Goal: Use online tool/utility: Use online tool/utility

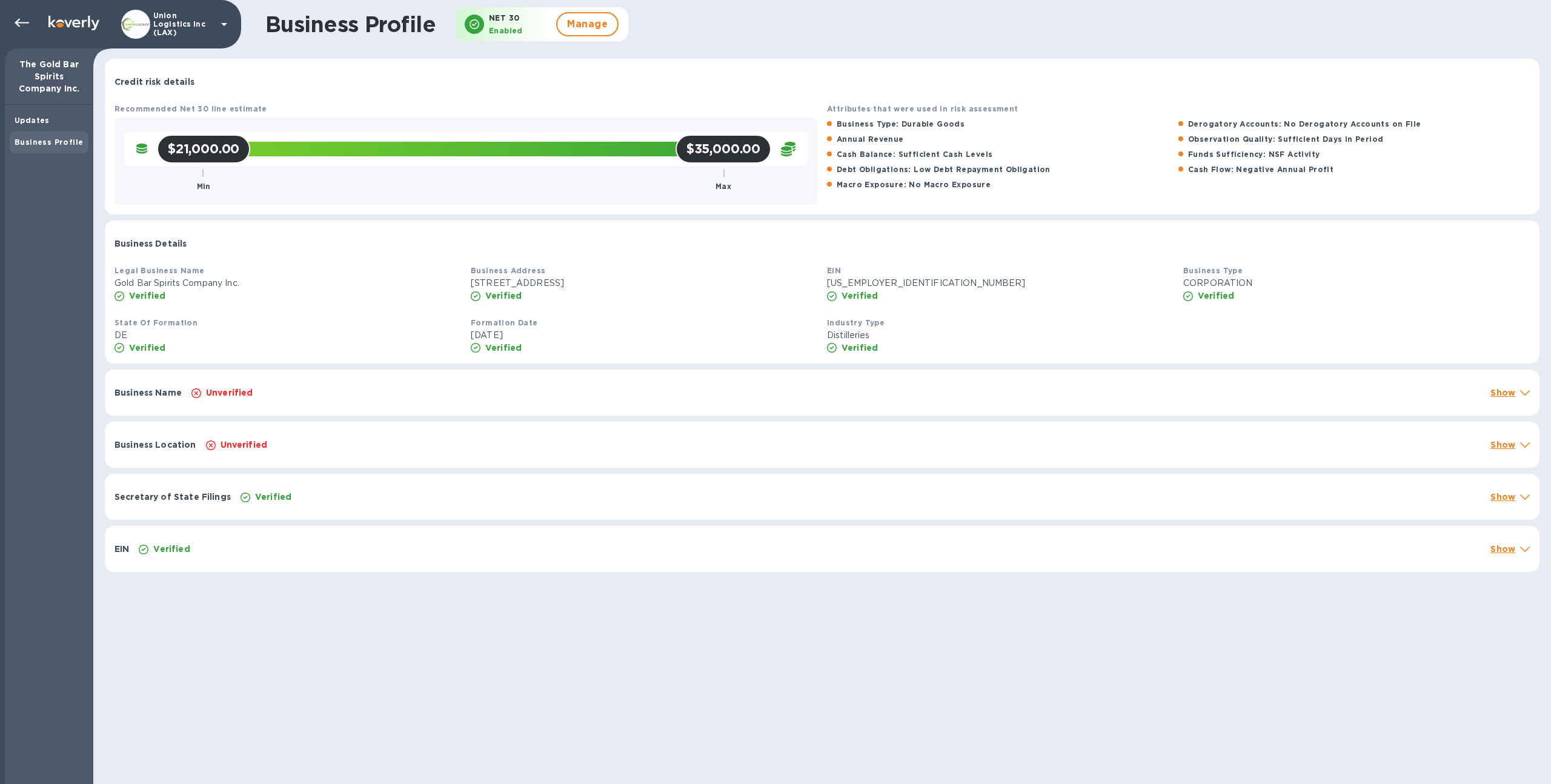
click at [8, 26] on div at bounding box center [19, 24] width 29 height 27
click at [15, 26] on icon at bounding box center [21, 22] width 14 height 14
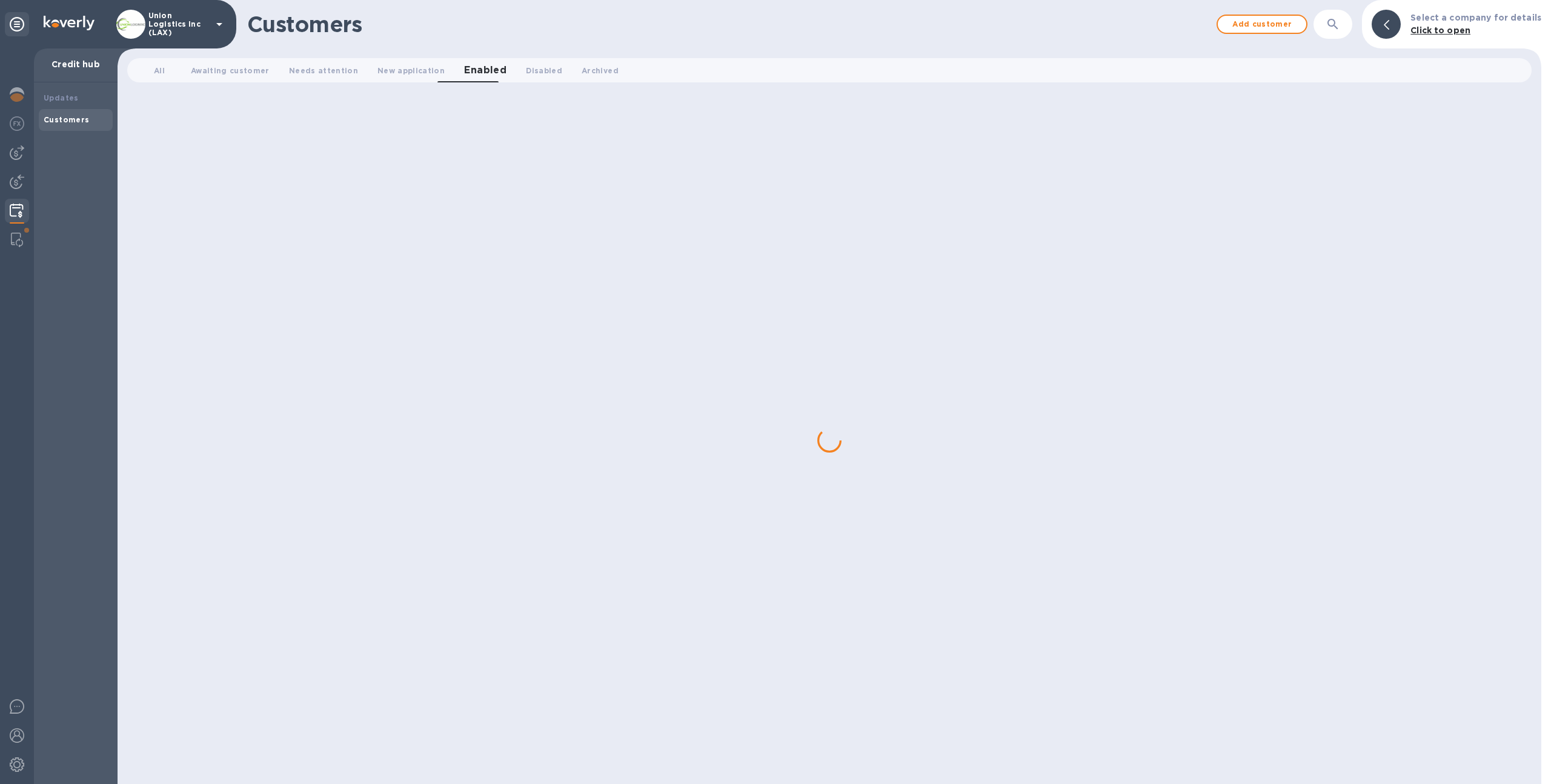
click at [161, 20] on p "Union Logistics Inc (LAX)" at bounding box center [178, 24] width 61 height 25
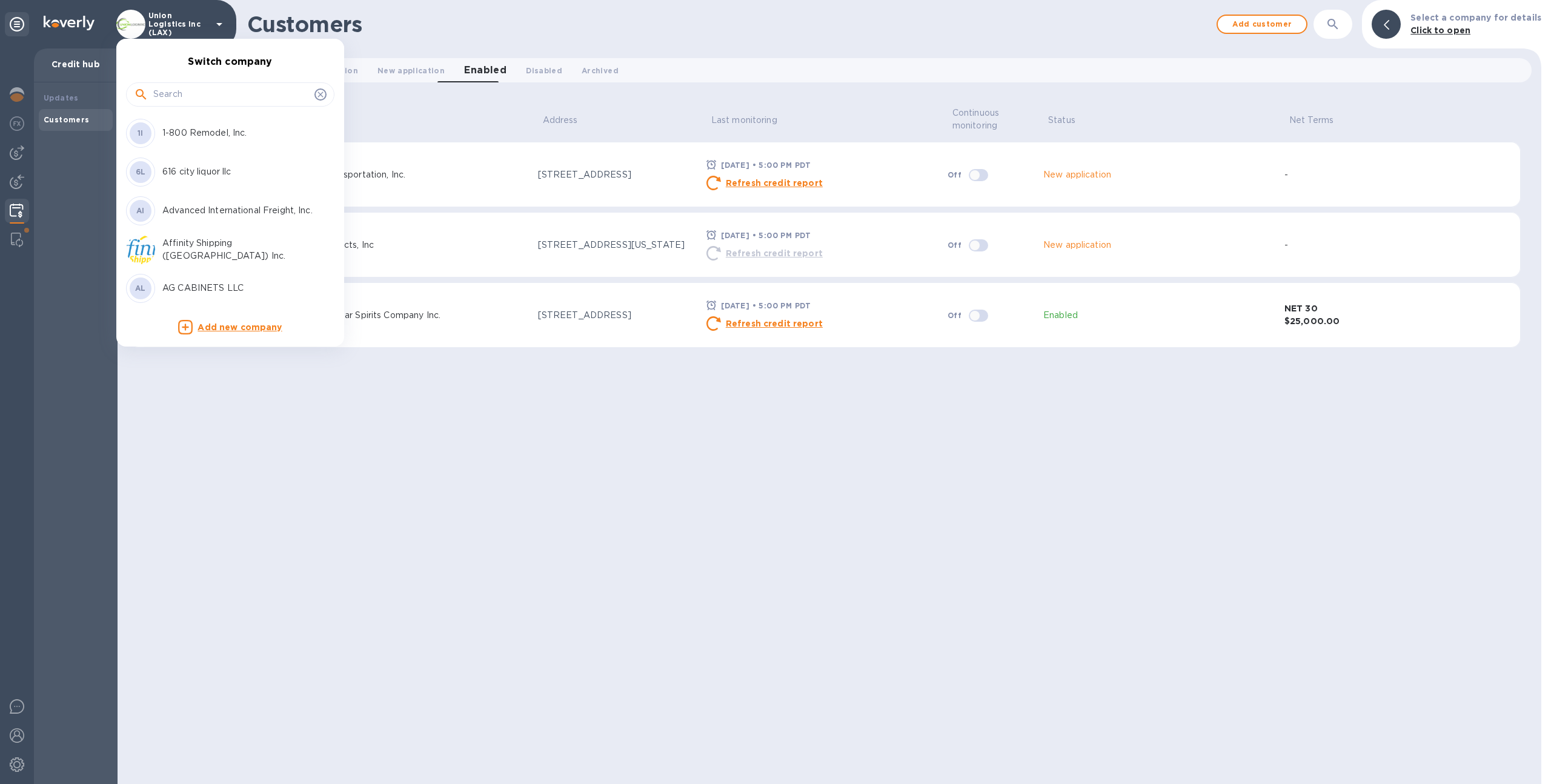
click at [214, 95] on input "text" at bounding box center [231, 95] width 156 height 18
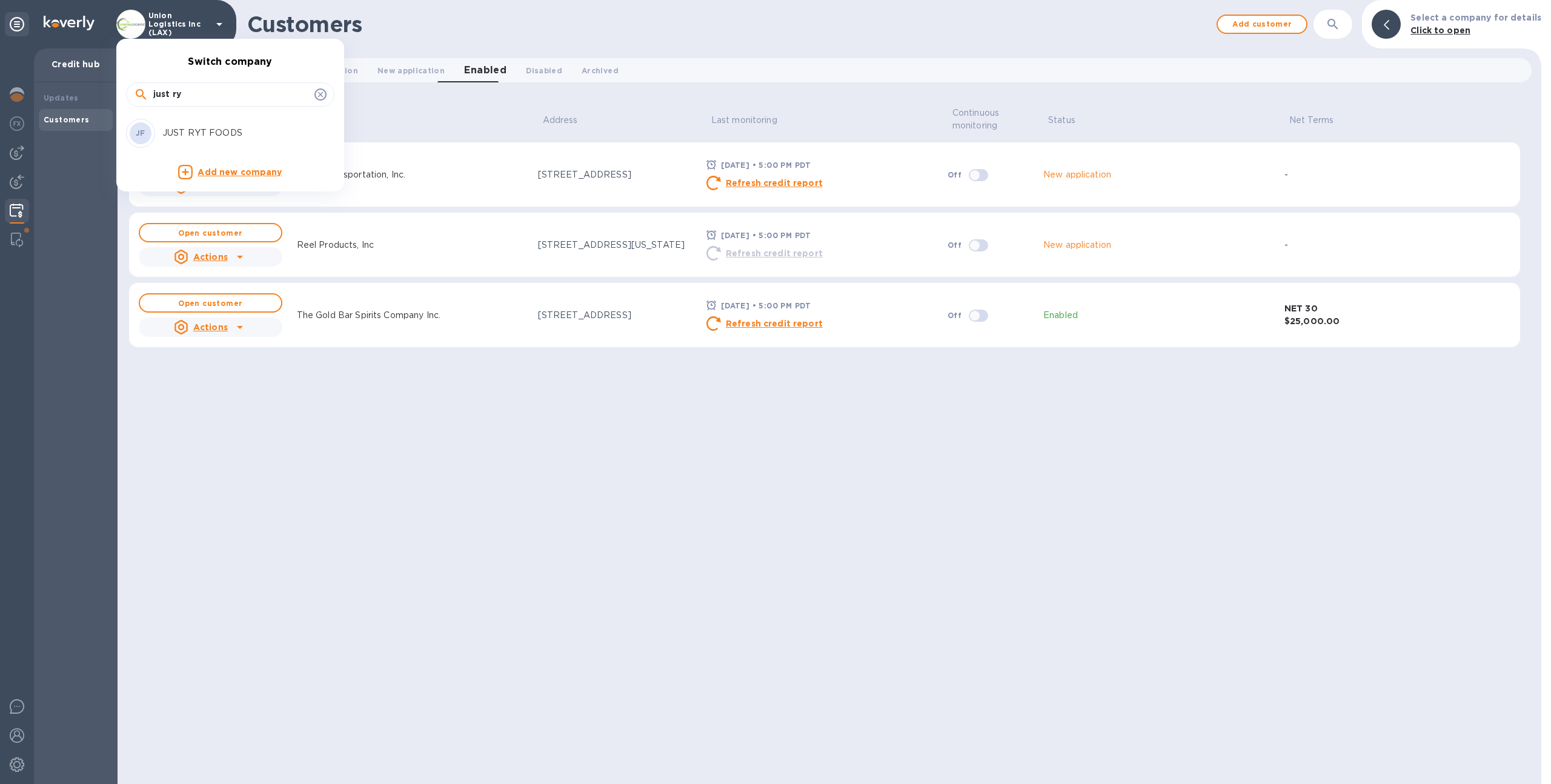
type input "just ry"
click at [193, 138] on p "JUST RYT FOODS" at bounding box center [239, 133] width 153 height 13
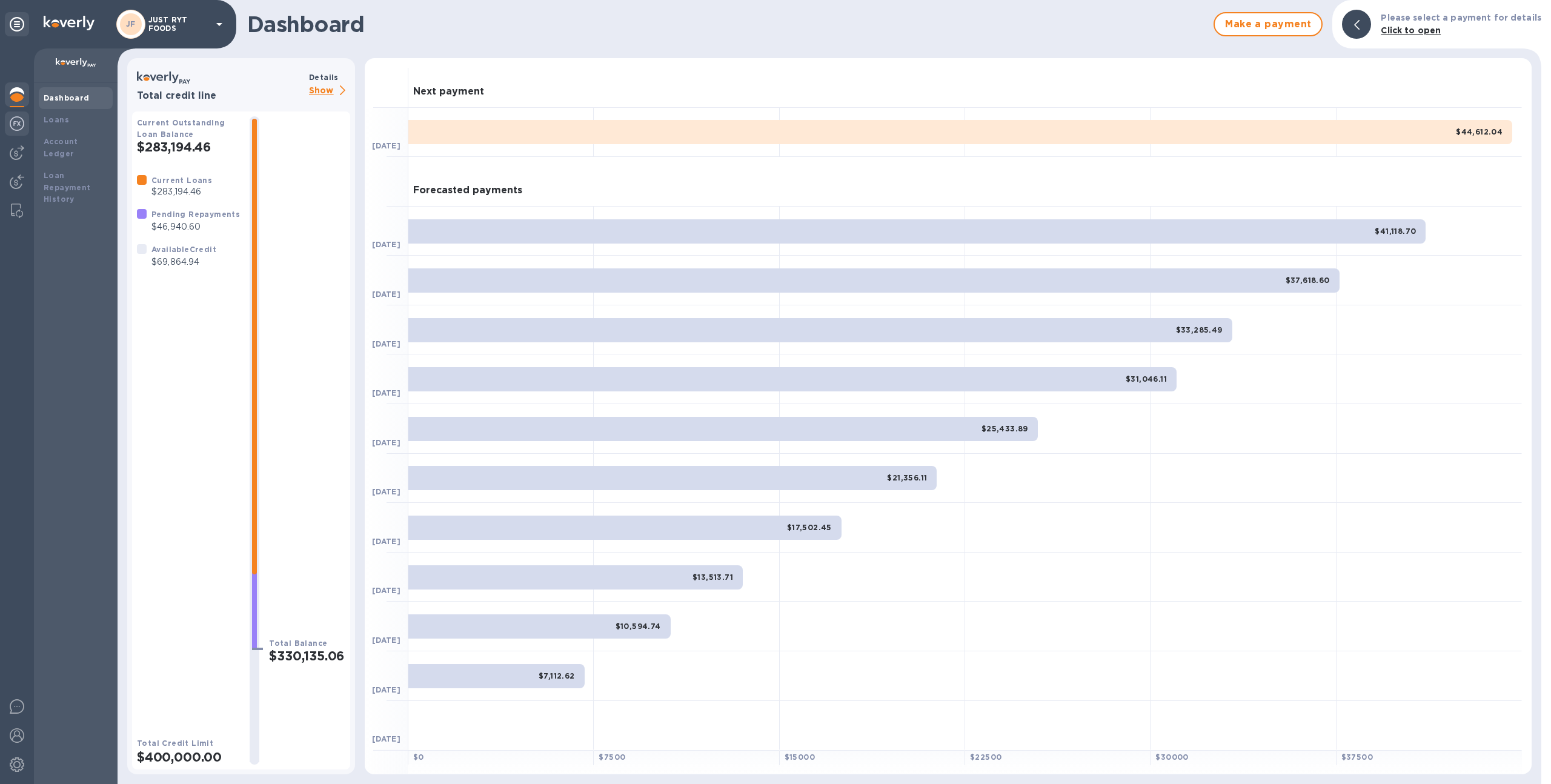
click at [24, 118] on img at bounding box center [16, 123] width 14 height 14
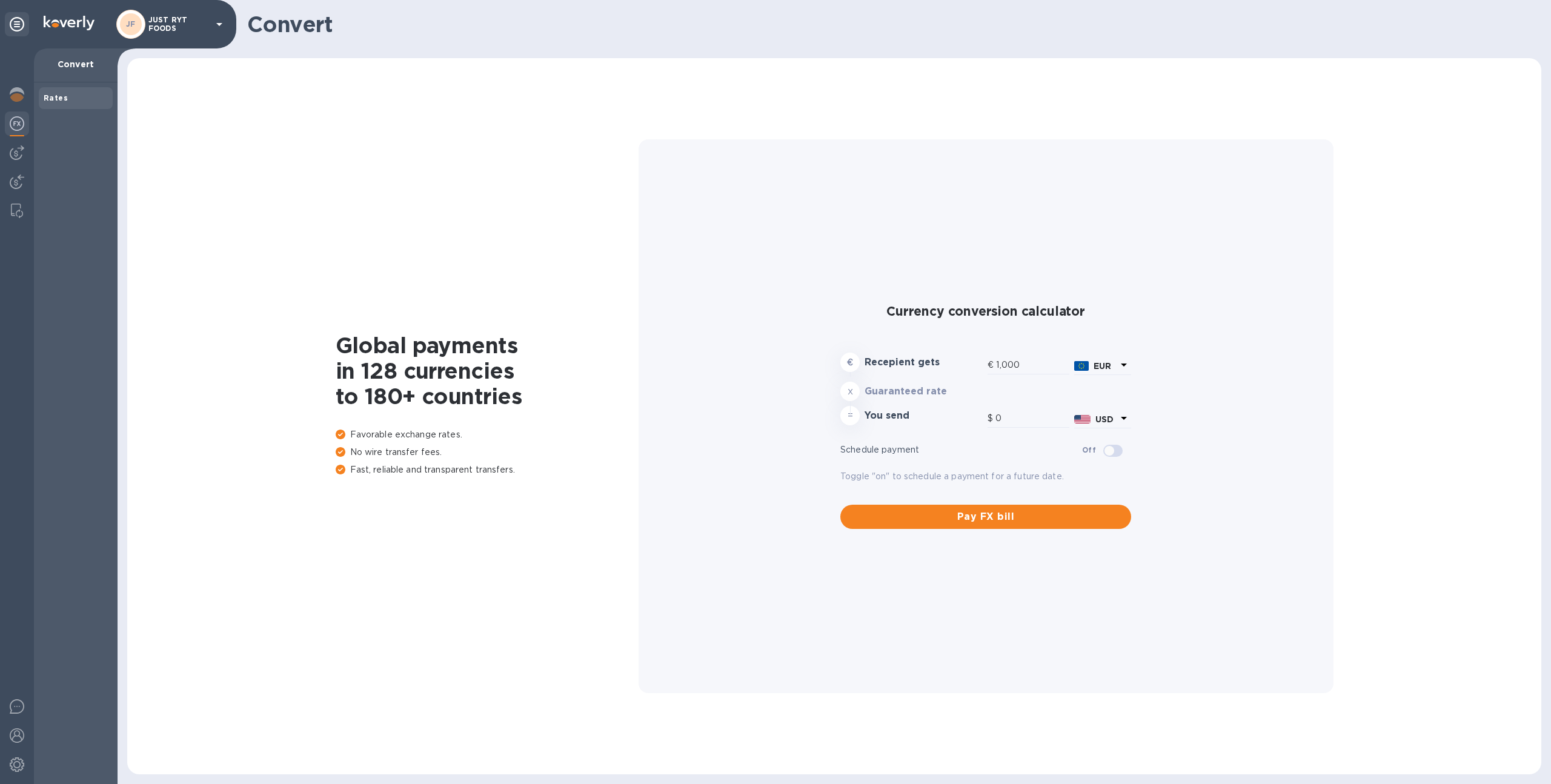
type input "1,184.49"
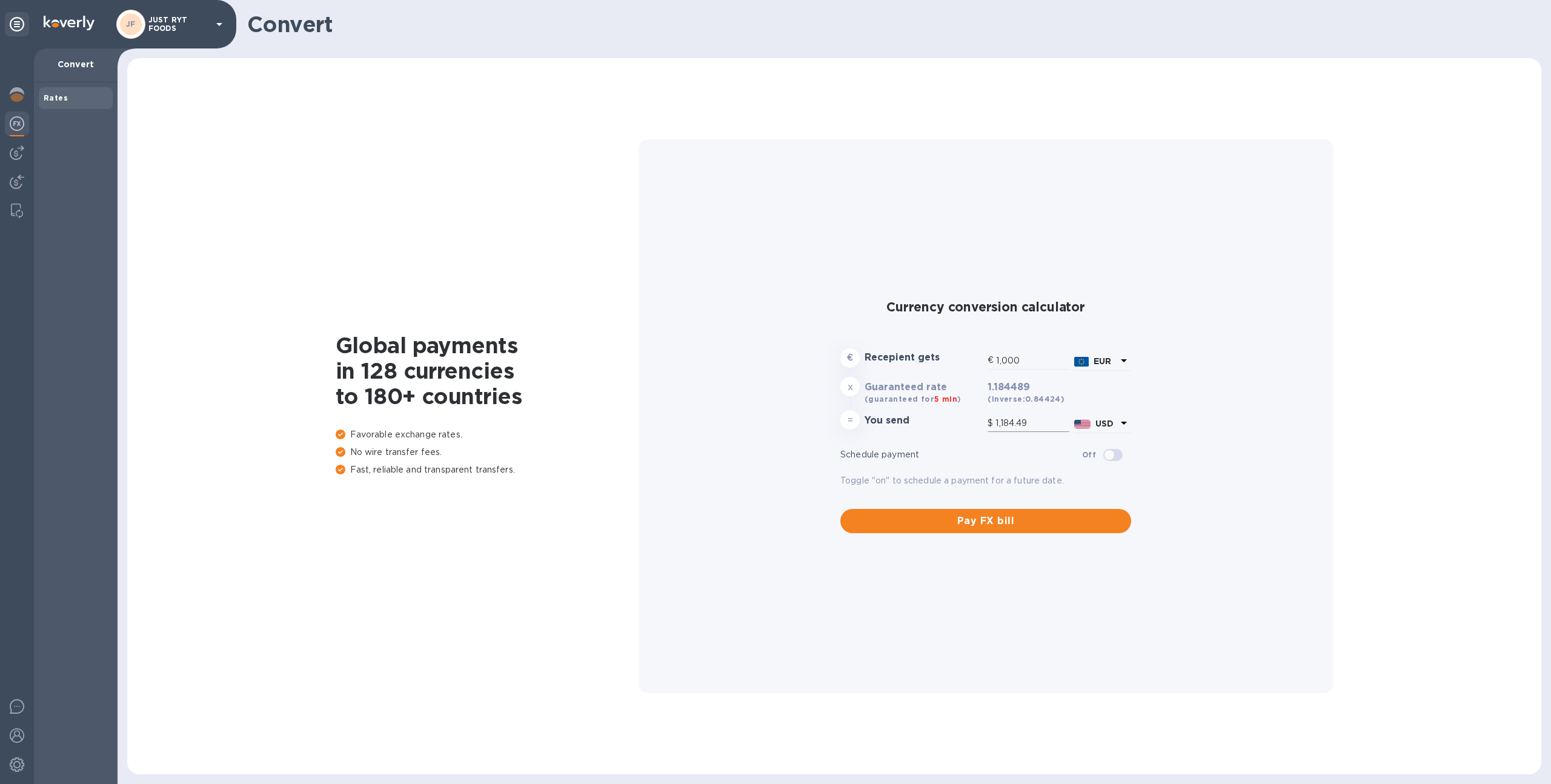
click at [1041, 420] on input "1,184.49" at bounding box center [1032, 424] width 74 height 18
drag, startPoint x: 1041, startPoint y: 420, endPoint x: 996, endPoint y: 417, distance: 45.1
click at [996, 417] on input "1,184.49" at bounding box center [1032, 424] width 74 height 18
click at [1117, 358] on icon at bounding box center [1123, 360] width 14 height 14
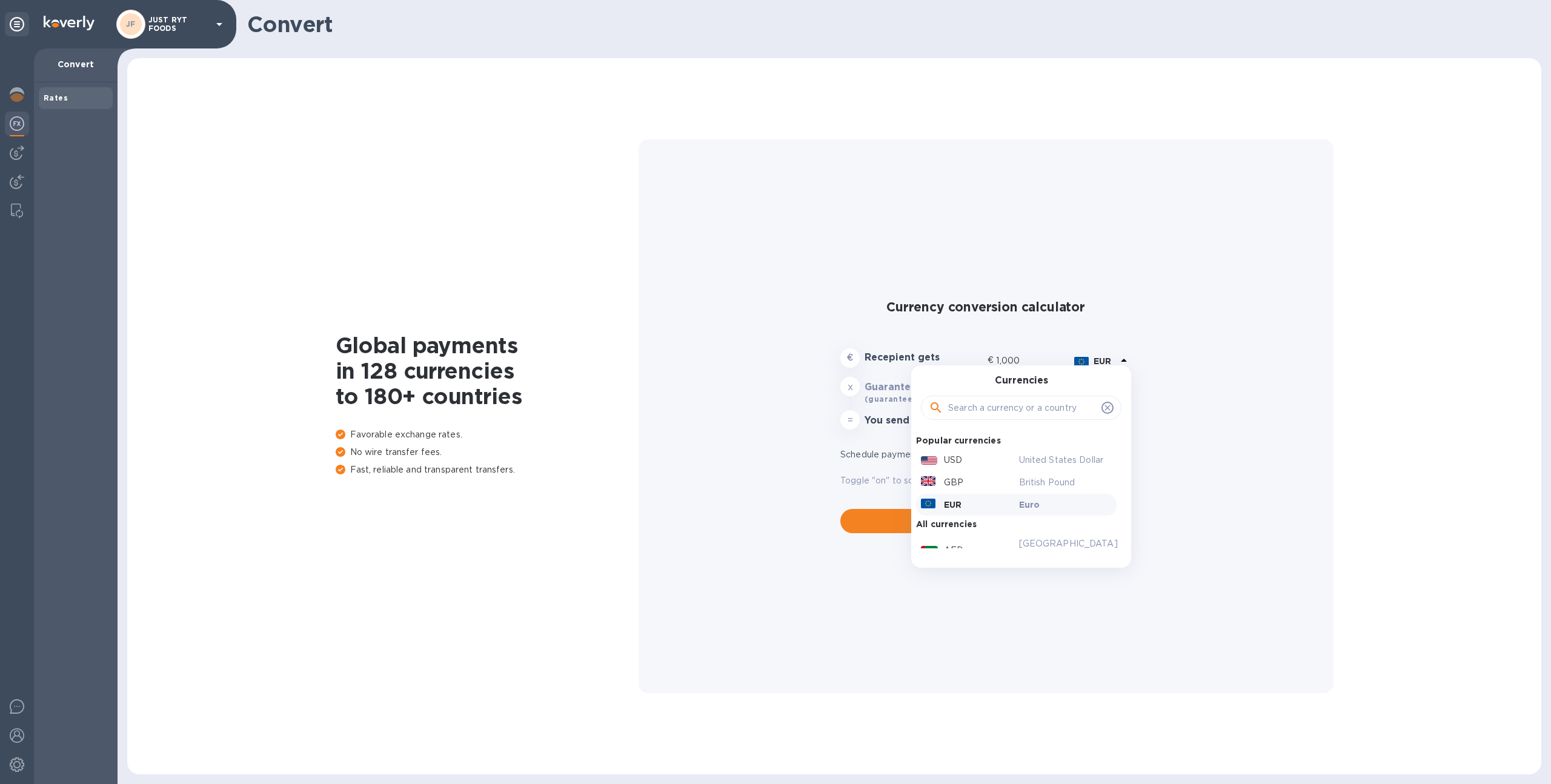
click at [1009, 410] on input "text" at bounding box center [1023, 407] width 148 height 18
type input "vie"
click at [1017, 446] on div "Vietnamese Dong" at bounding box center [1066, 443] width 98 height 18
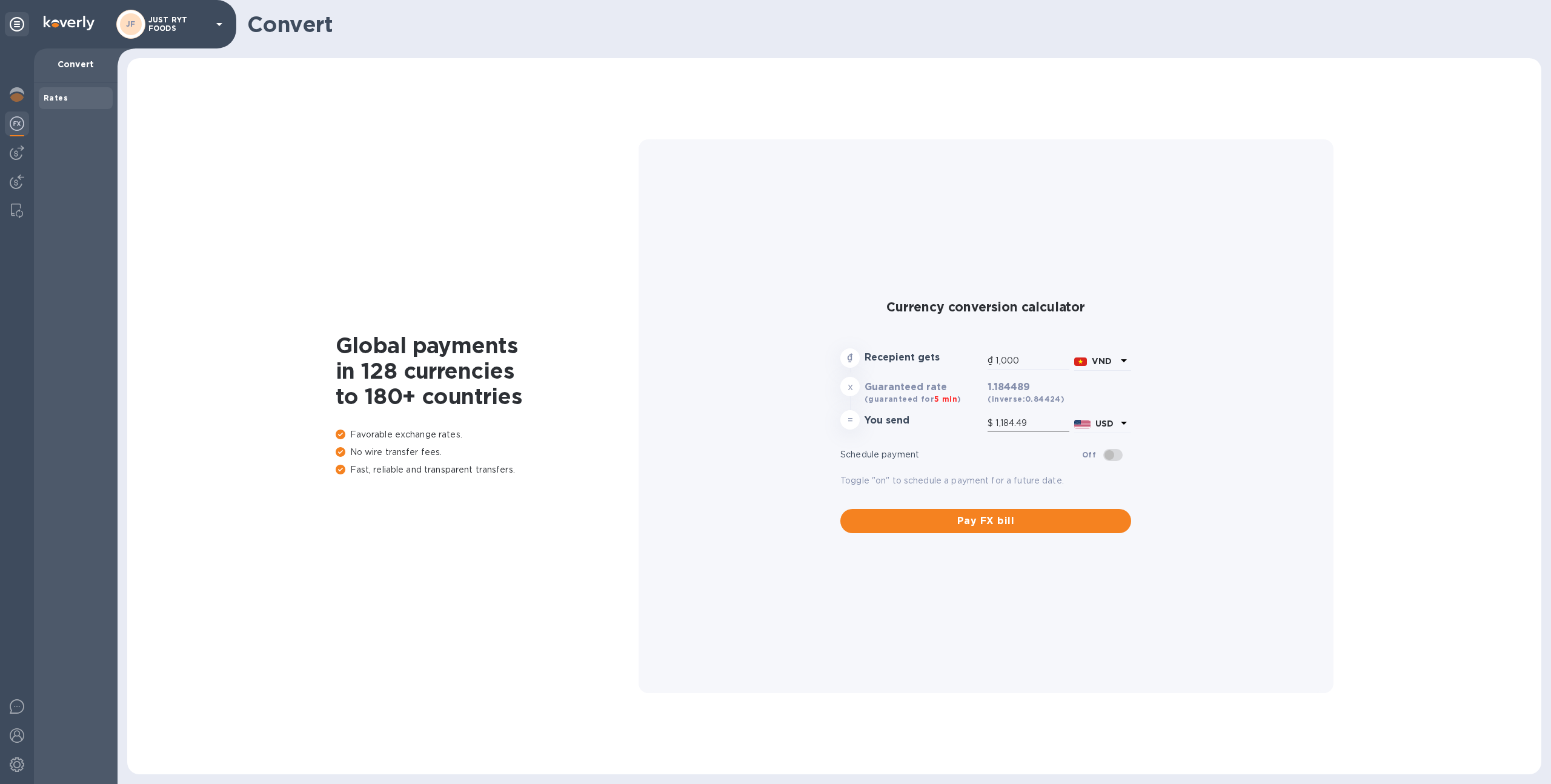
type input "0.04"
click at [1034, 424] on input "0.04" at bounding box center [1032, 424] width 74 height 18
type input "26,315.79"
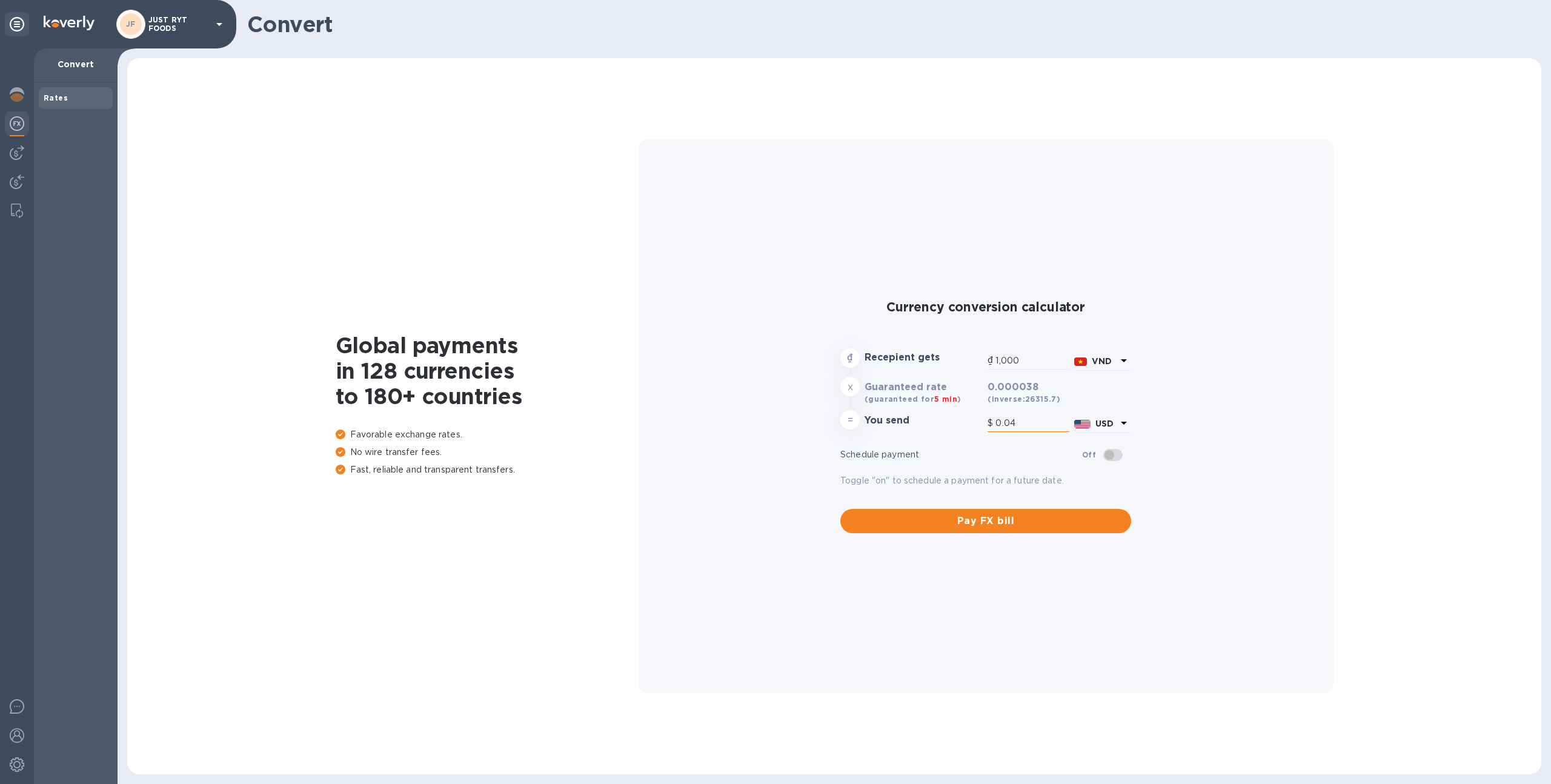
type input "1"
type input "263,157.89"
type input "10"
type input "2,631,578.95"
type input "100"
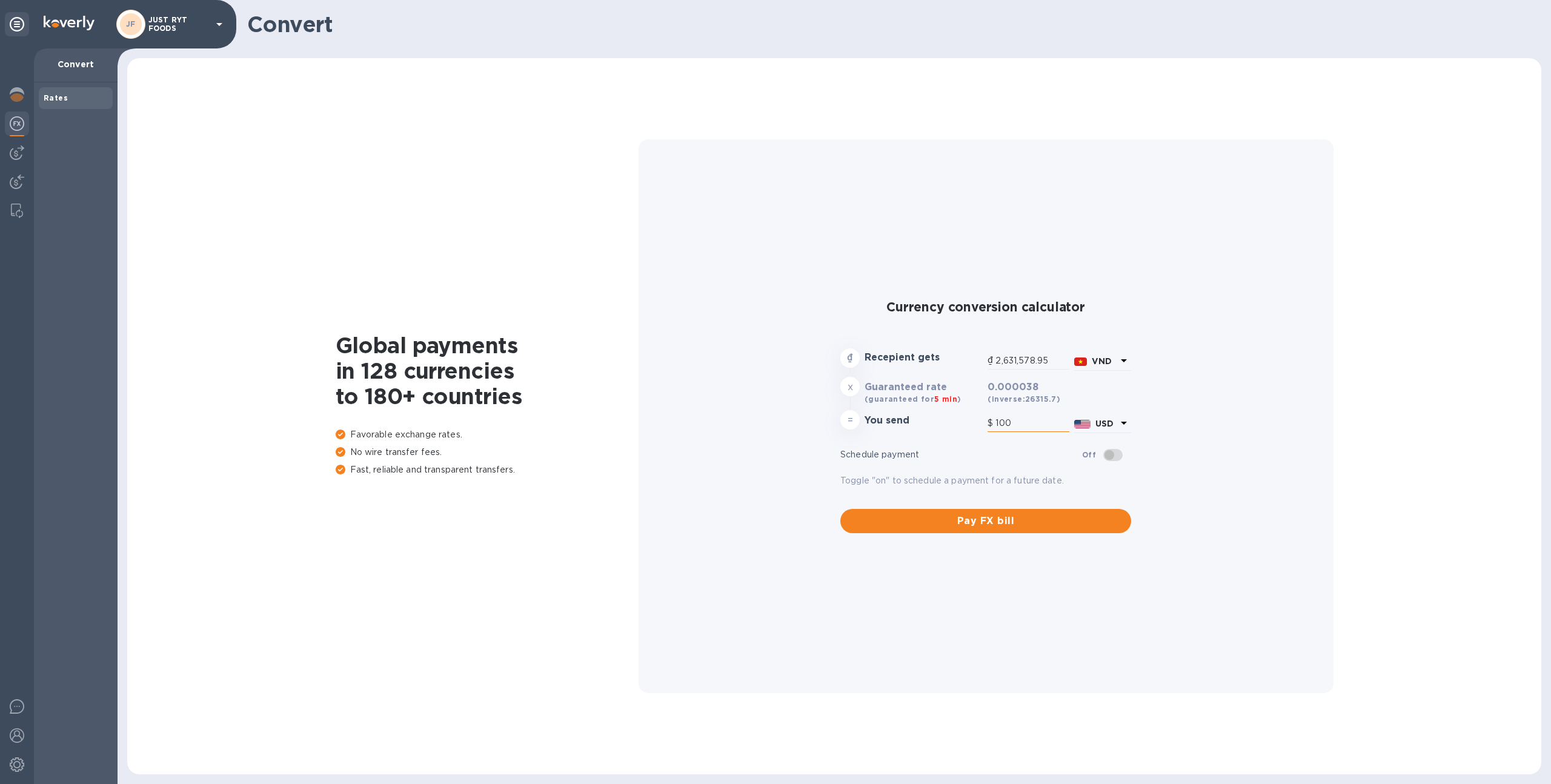
type input "26,315,789.47"
type input "1,000"
click at [1158, 434] on div "Currency conversion calculator ₫ Recepient gets ₫ 26,315,789.47 VND x Guarantee…" at bounding box center [986, 416] width 676 height 553
